Goal: Check status

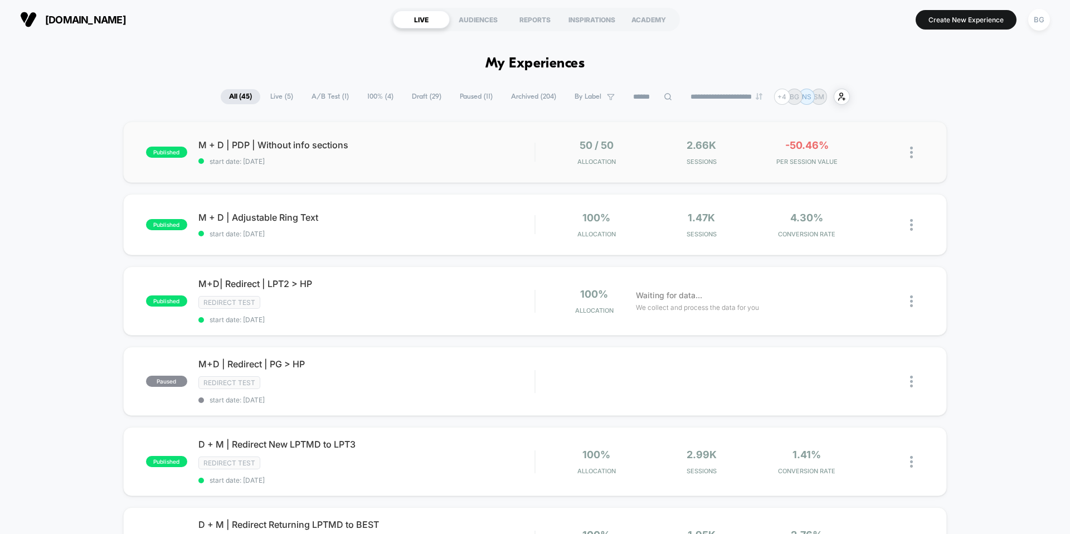
click at [380, 167] on div "published M + D | PDP | Without info sections start date: [DATE] 50 / 50 Alloca…" at bounding box center [535, 151] width 824 height 61
